Goal: Information Seeking & Learning: Learn about a topic

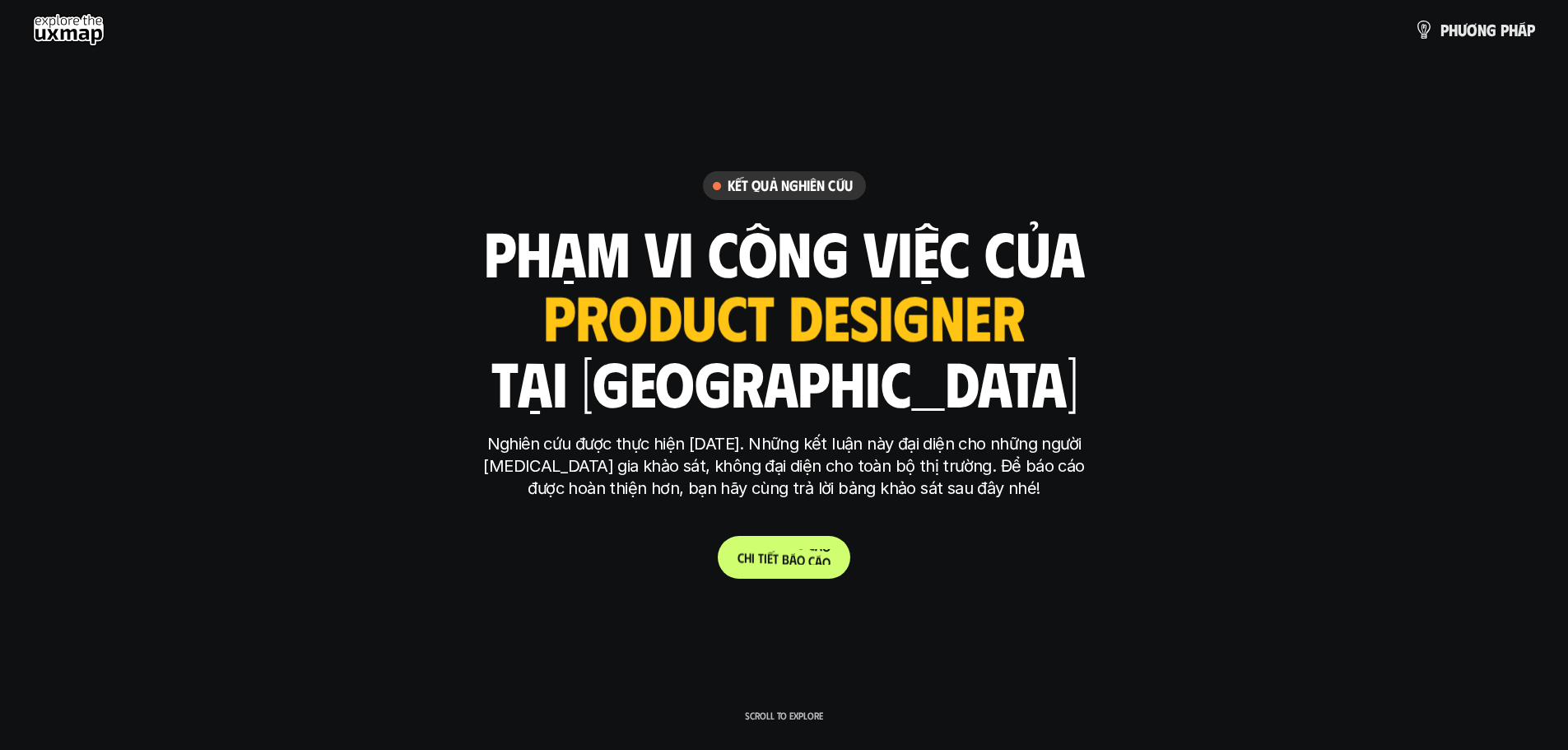
click at [793, 552] on p "C h i t i ế t b á o c á o" at bounding box center [784, 557] width 93 height 15
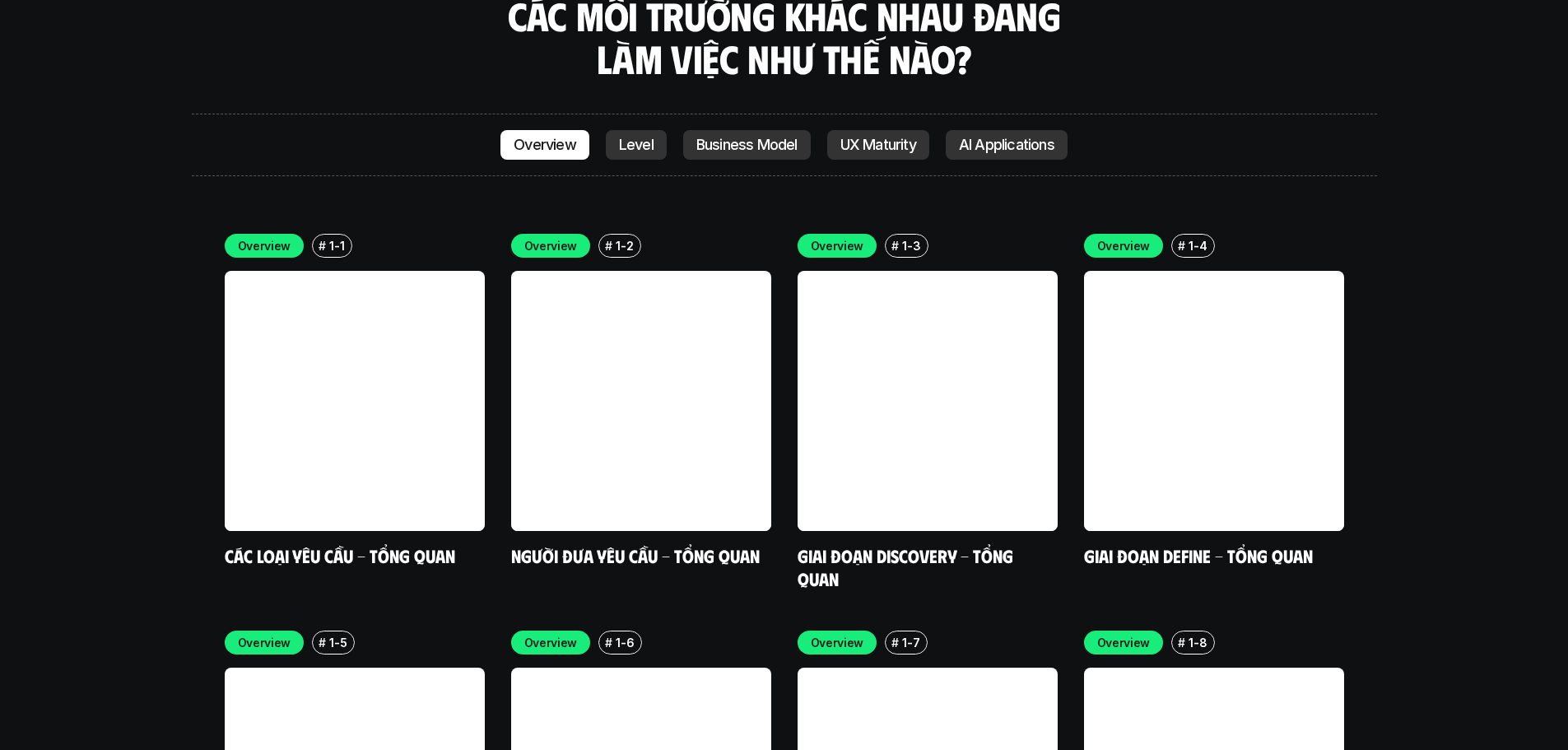
scroll to position [4803, 0]
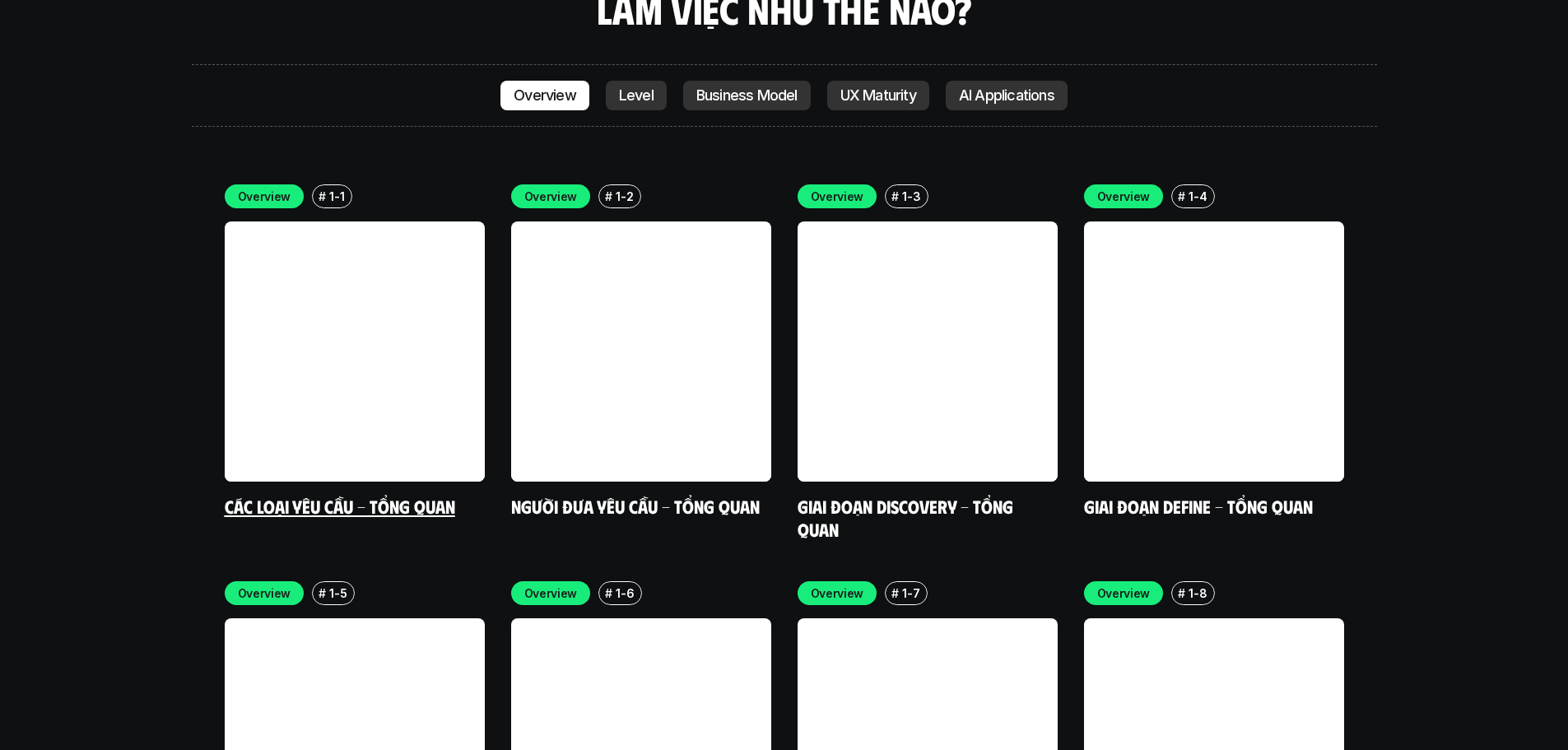
click at [323, 236] on link at bounding box center [355, 351] width 260 height 260
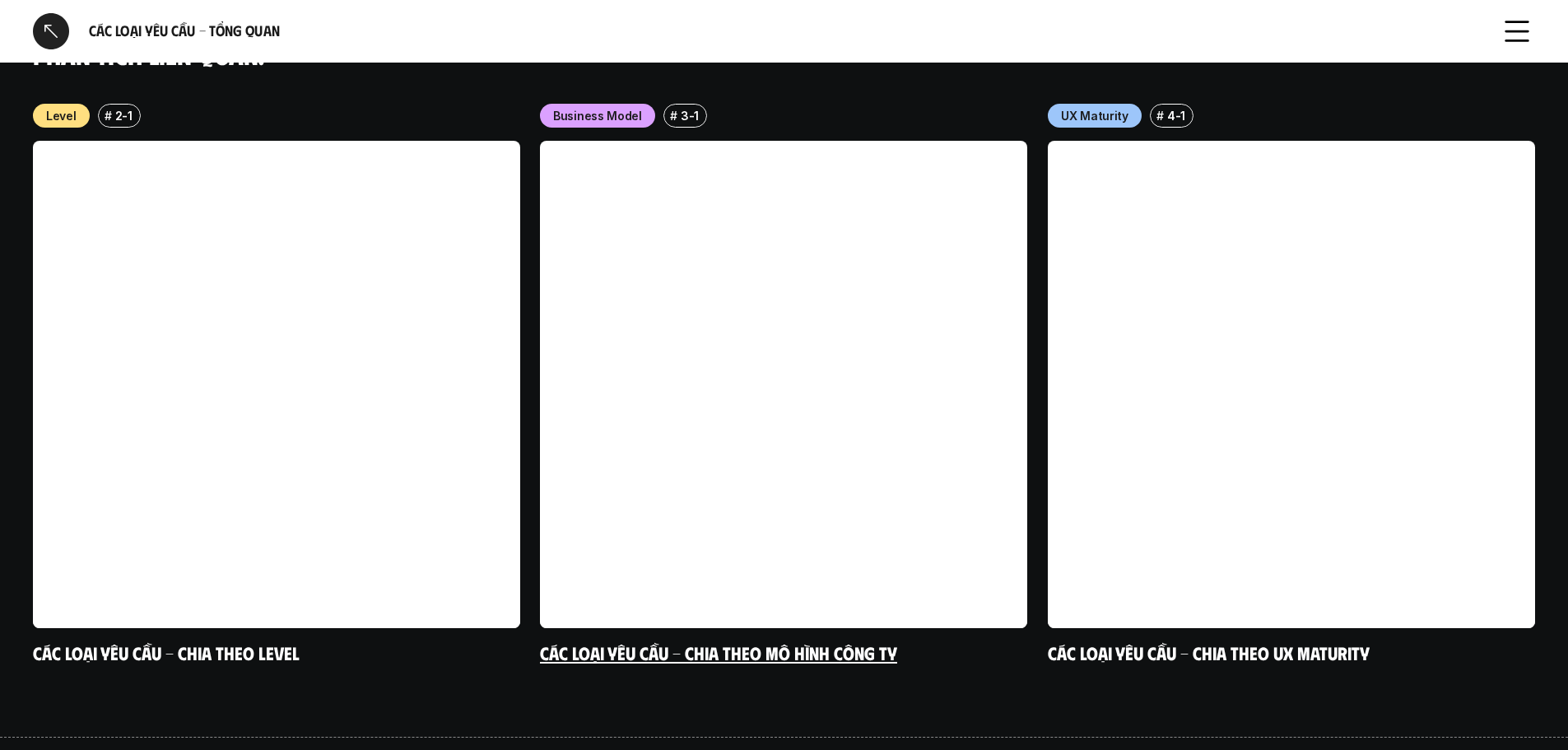
scroll to position [1627, 0]
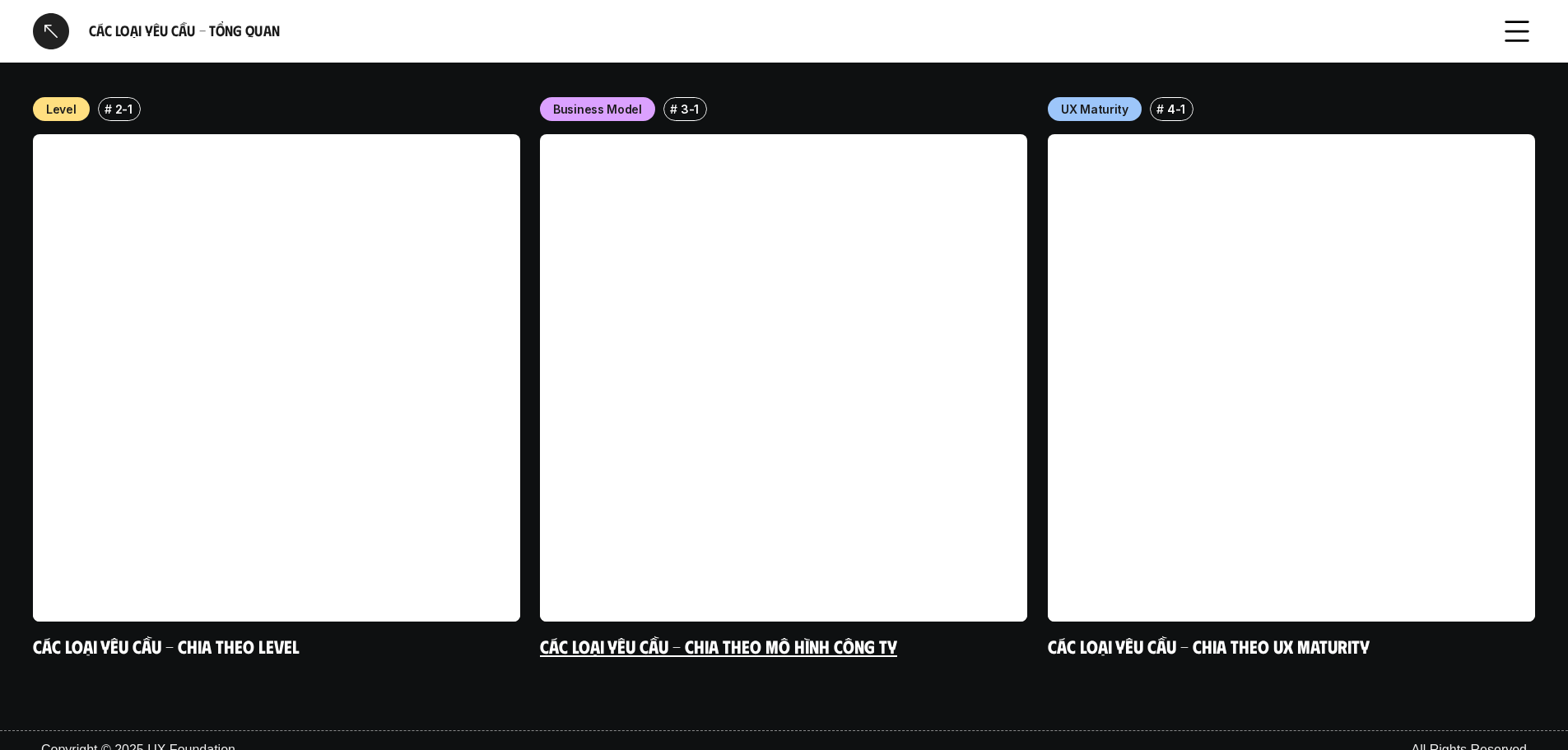
click at [177, 635] on link "Các loại yêu cầu - Chia theo level" at bounding box center [166, 646] width 267 height 22
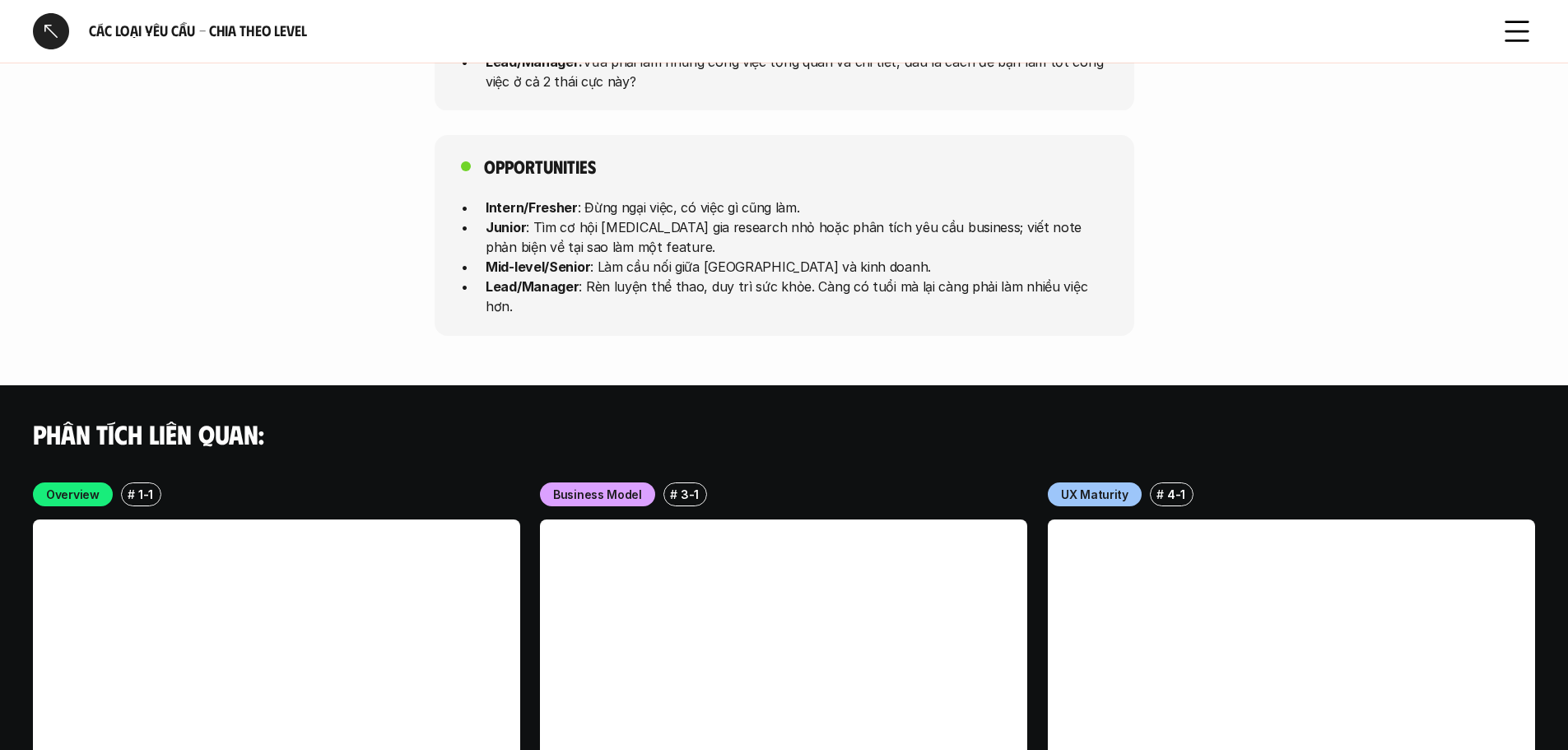
scroll to position [4694, 0]
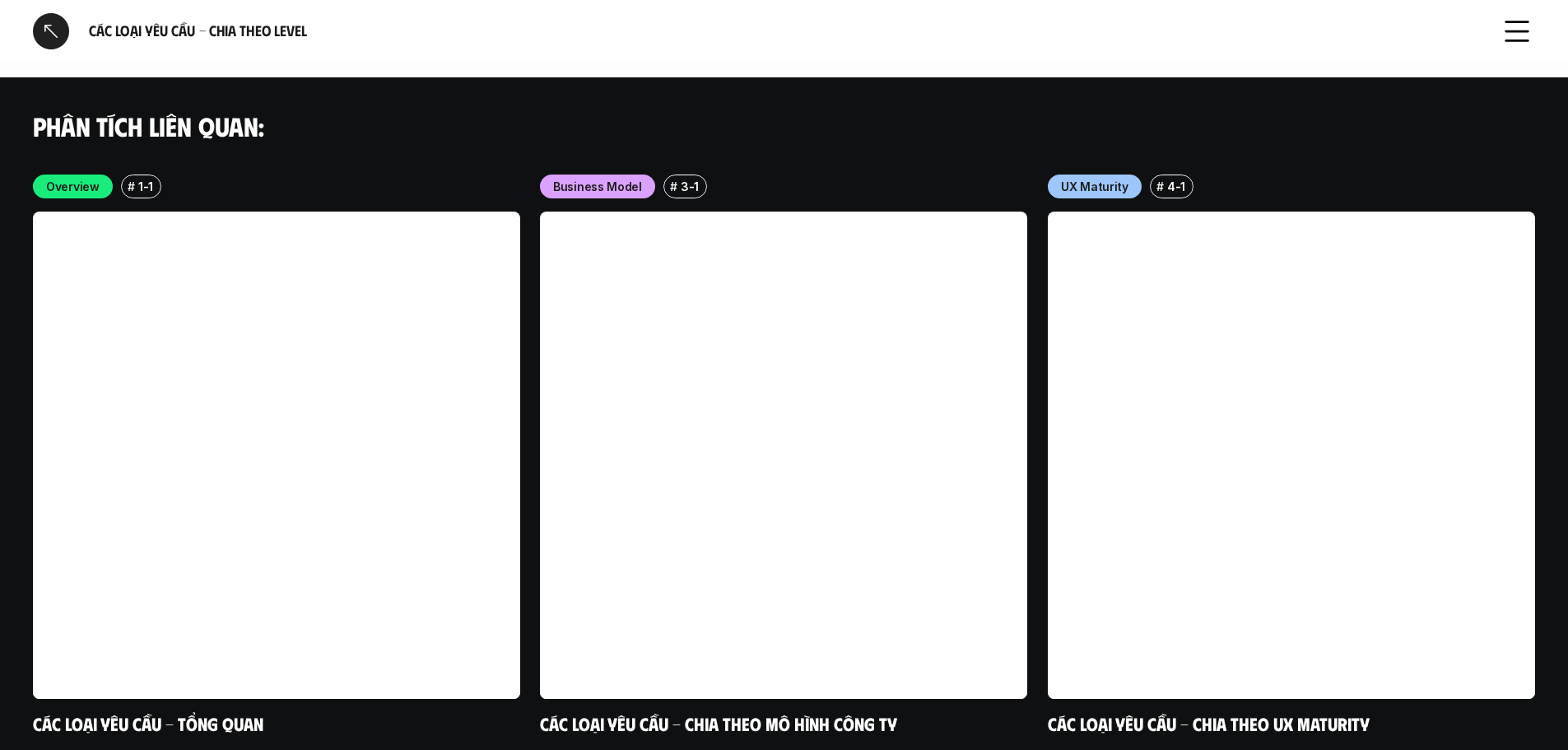
click at [27, 30] on div "Các loại yêu cầu - Chia theo level" at bounding box center [784, 31] width 1568 height 63
click at [45, 30] on div at bounding box center [51, 31] width 36 height 36
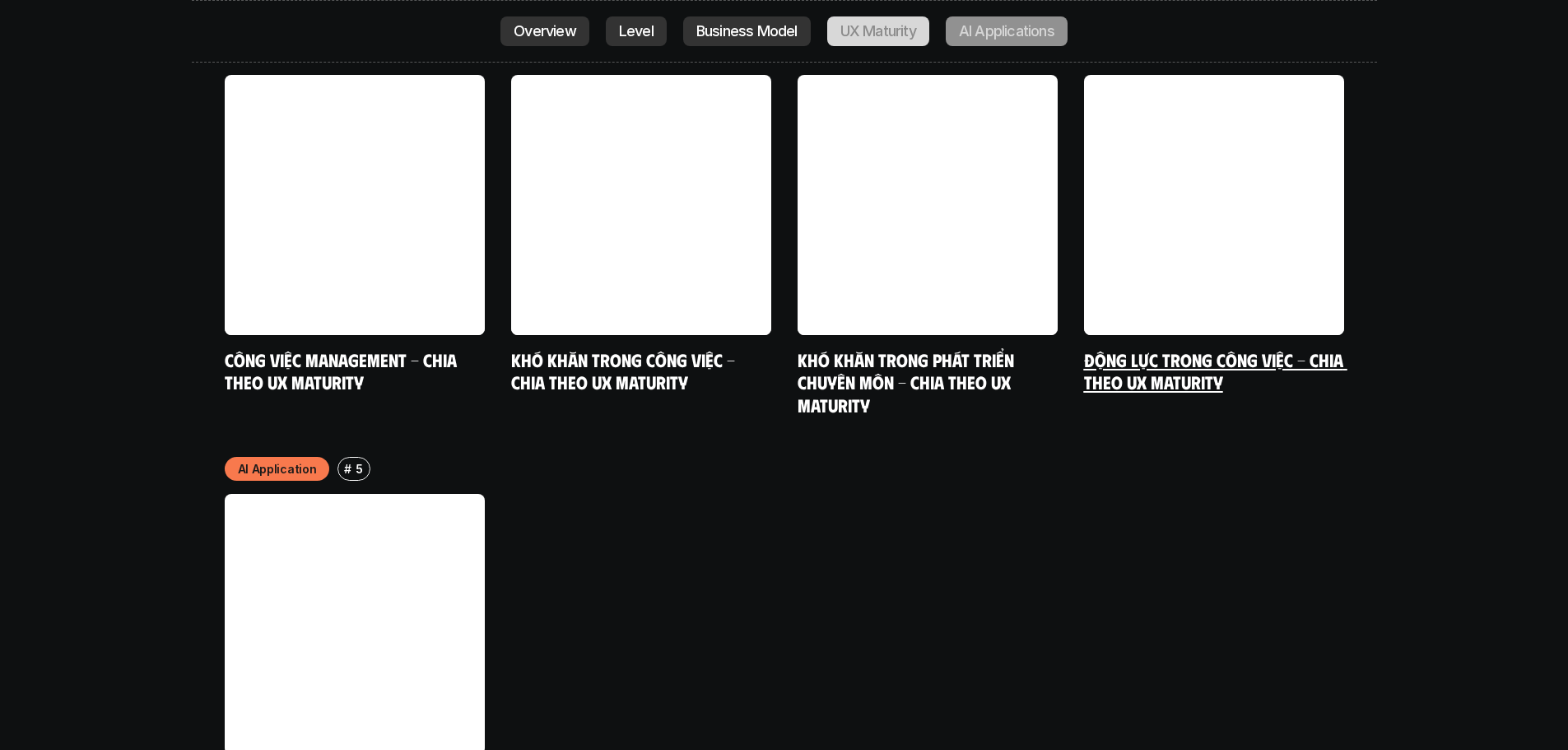
scroll to position [8834, 0]
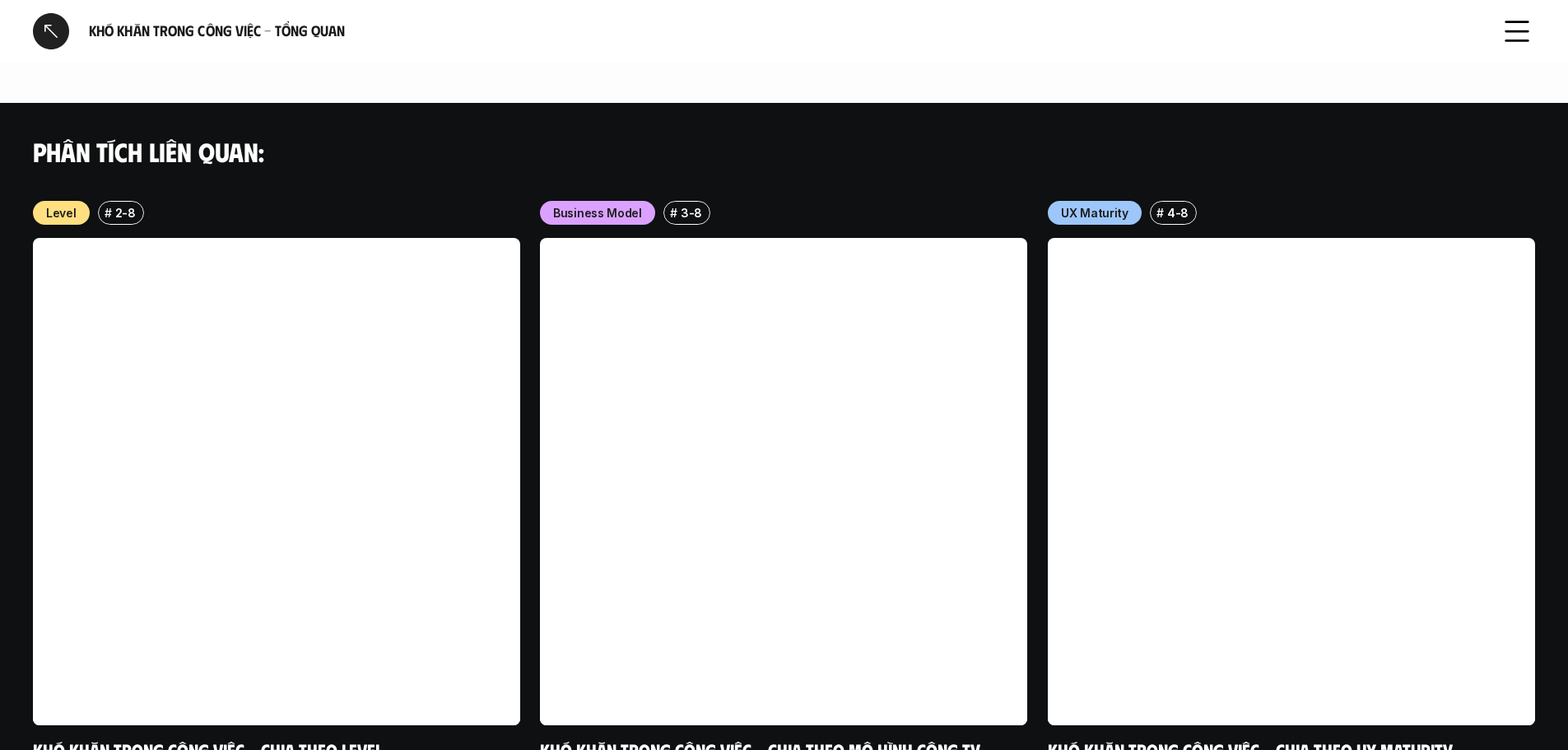
scroll to position [1714, 0]
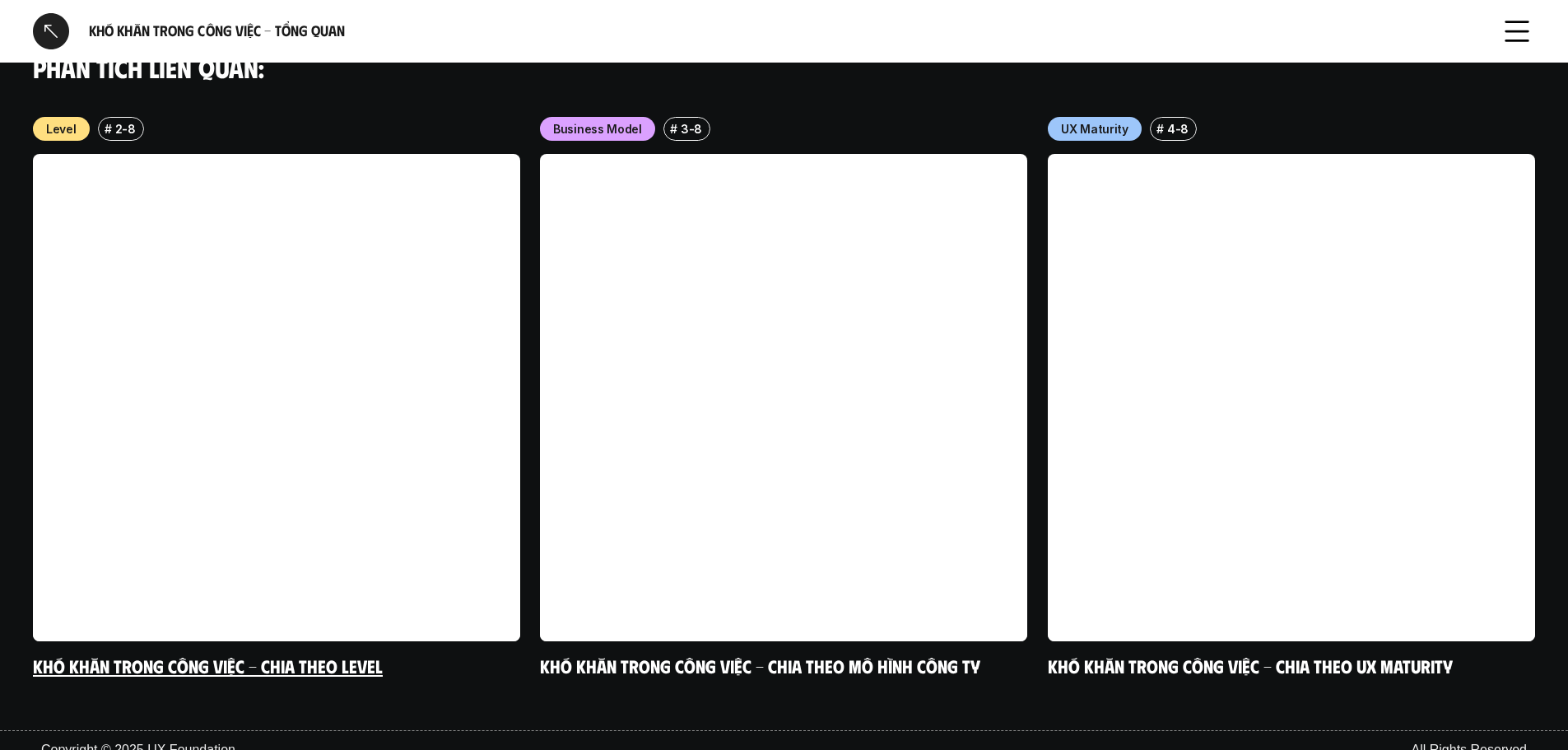
click at [217, 315] on link at bounding box center [277, 398] width 488 height 488
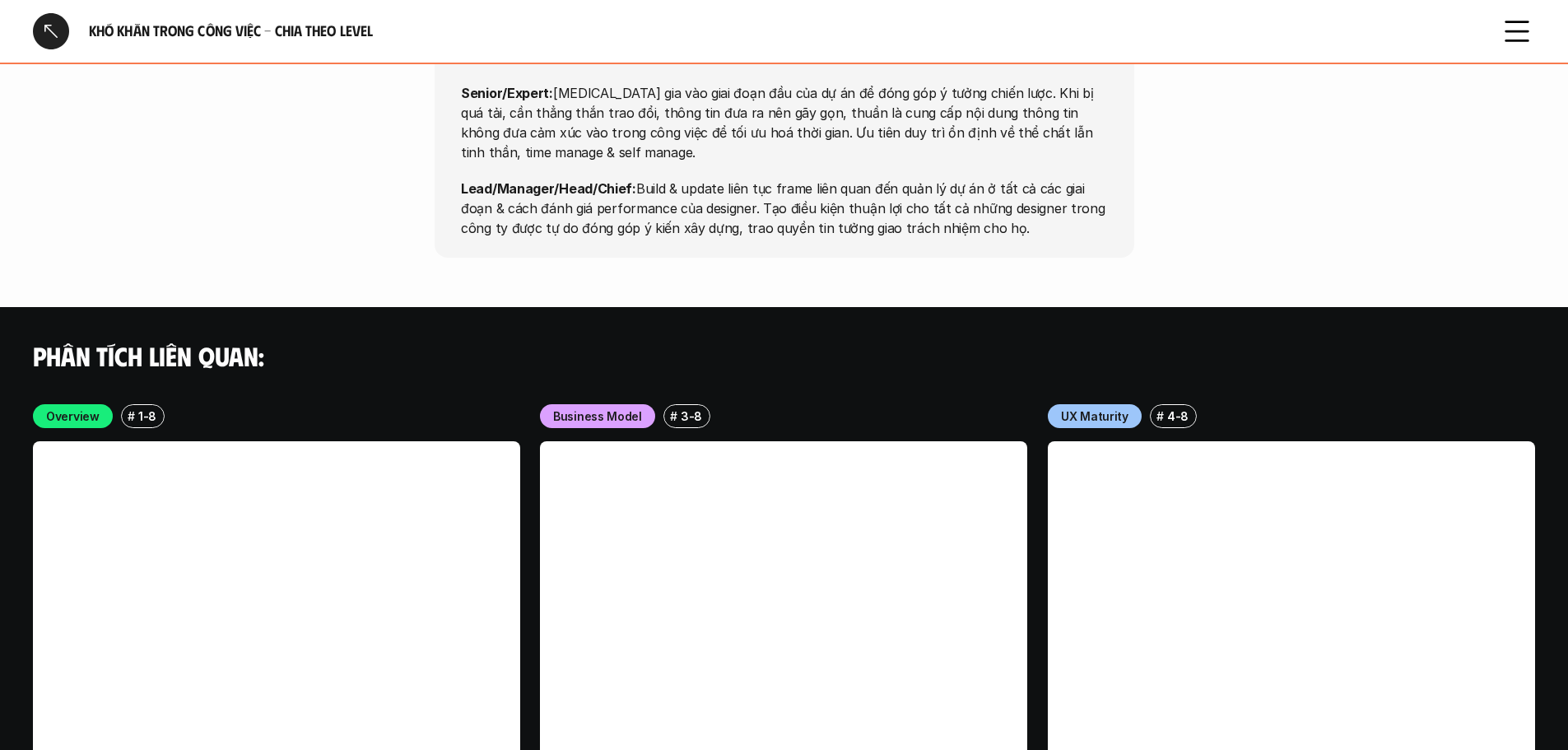
scroll to position [6177, 0]
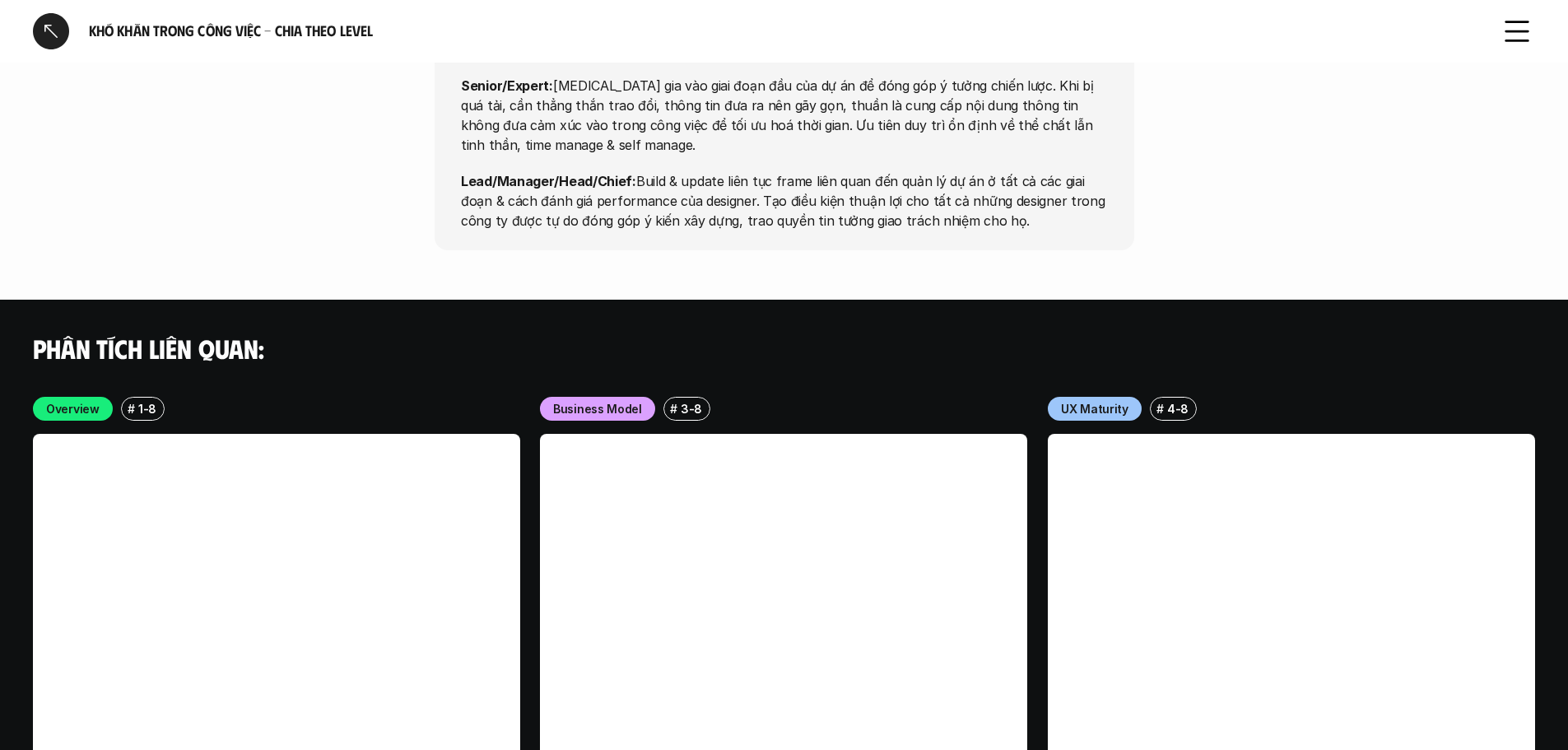
click at [1138, 169] on div "Opportunities Intern/Fresher: Ghi chép lại quy trình làm việc, công cụ và tips …" at bounding box center [784, 58] width 1568 height 386
